Goal: Ask a question

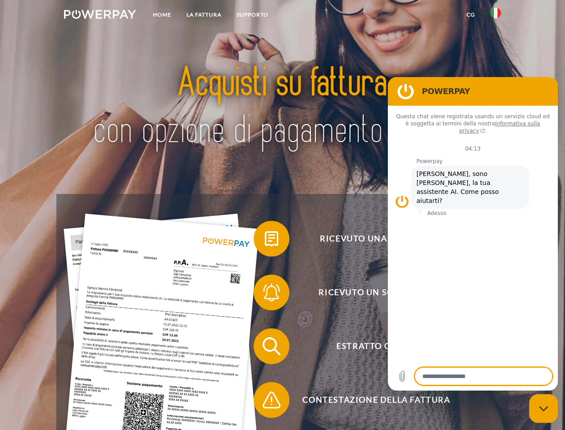
click at [100, 16] on img at bounding box center [100, 14] width 72 height 9
click at [496, 16] on img at bounding box center [496, 13] width 11 height 11
click at [471, 15] on link "CG" at bounding box center [471, 15] width 24 height 16
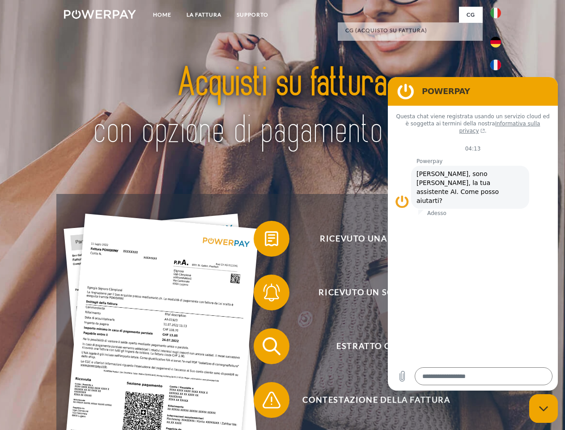
click at [265, 240] on span at bounding box center [258, 238] width 45 height 45
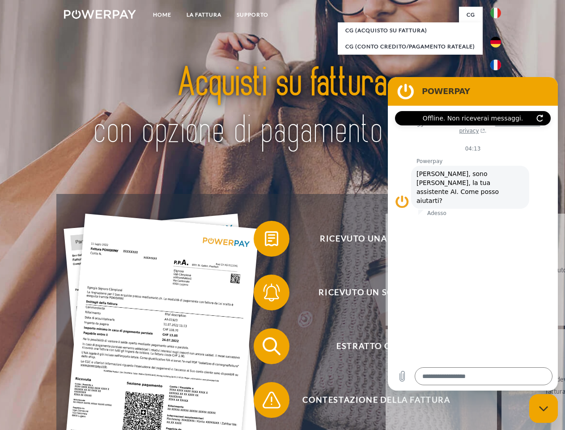
click at [265, 294] on span at bounding box center [258, 292] width 45 height 45
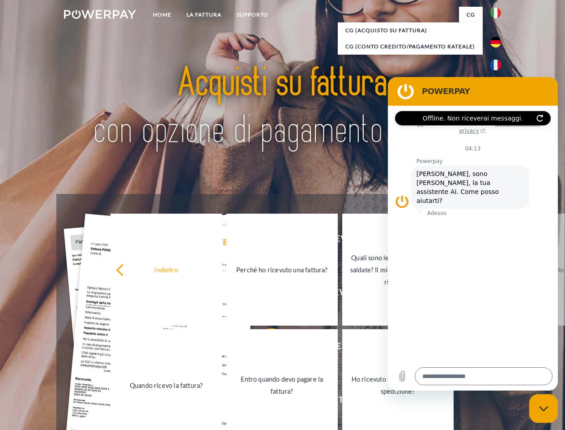
click at [265, 348] on link "Entro quando devo pagare la fattura?" at bounding box center [281, 385] width 111 height 112
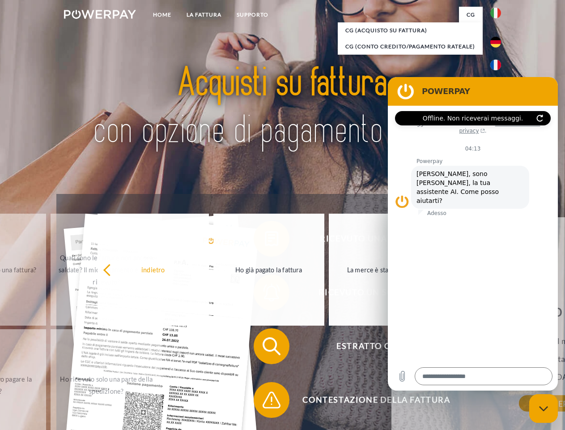
click at [265, 402] on span at bounding box center [258, 399] width 45 height 45
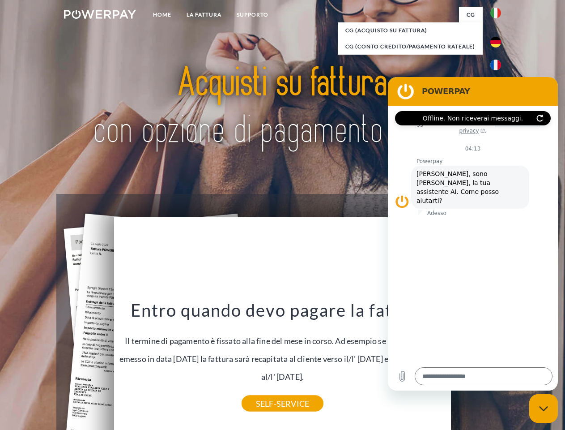
click at [544, 408] on icon "Chiudi la finestra di messaggistica" at bounding box center [543, 409] width 9 height 6
type textarea "*"
